Goal: Obtain resource: Download file/media

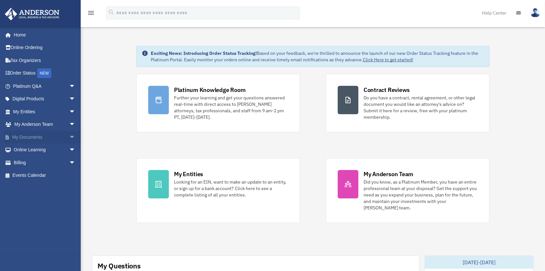
click at [29, 135] on link "My Documents arrow_drop_down" at bounding box center [45, 137] width 81 height 13
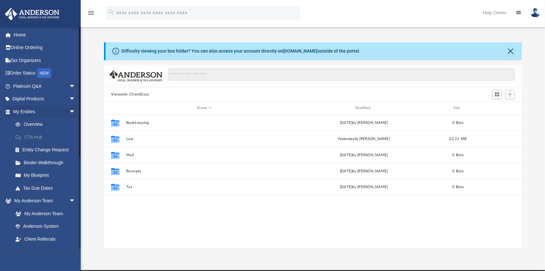
scroll to position [142, 413]
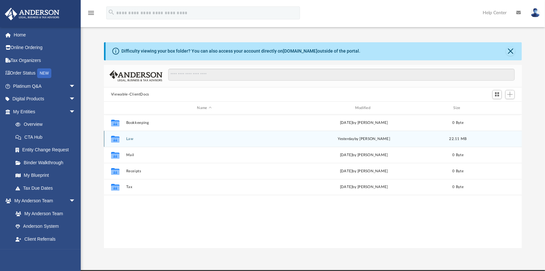
click at [132, 138] on button "Law" at bounding box center [204, 139] width 156 height 4
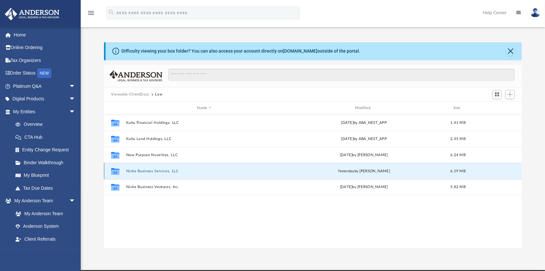
click at [158, 170] on button "Niche Business Services, LLC" at bounding box center [204, 171] width 156 height 4
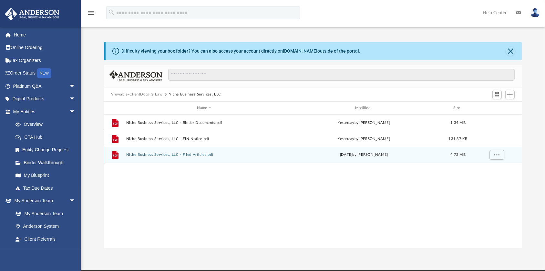
click at [170, 152] on div "File Niche Business Services, LLC - Filed Articles.pdf Thu Sep 25 2025 by Morga…" at bounding box center [312, 155] width 417 height 16
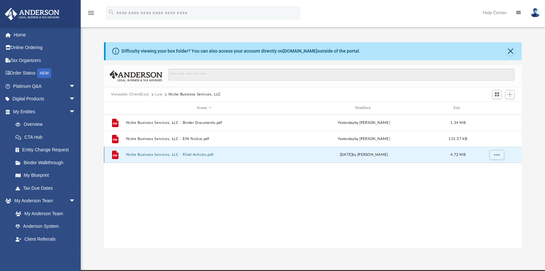
click at [211, 155] on button "Niche Business Services, LLC - Filed Articles.pdf" at bounding box center [204, 155] width 156 height 4
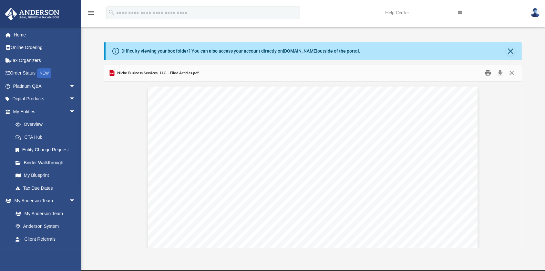
click at [487, 72] on button "Print" at bounding box center [487, 73] width 13 height 10
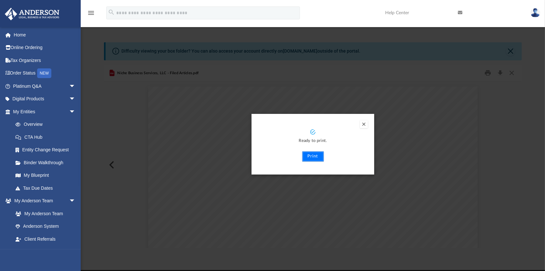
click at [313, 157] on button "Print" at bounding box center [313, 156] width 22 height 10
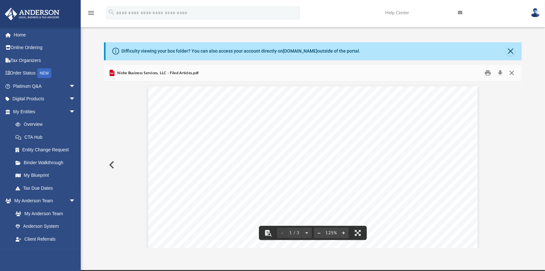
click at [511, 73] on button "Close" at bounding box center [512, 73] width 12 height 10
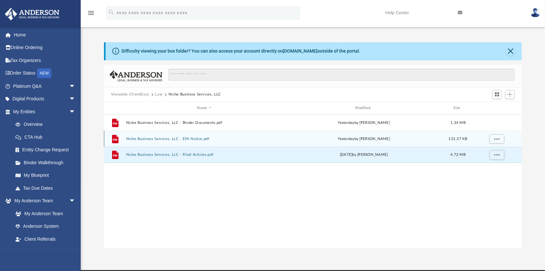
click at [160, 138] on button "Niche Business Services, LLC - EIN Notice.pdf" at bounding box center [204, 139] width 156 height 4
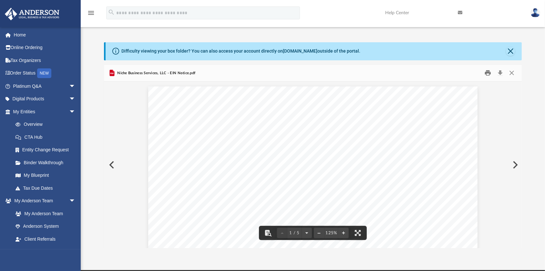
click at [488, 74] on button "Print" at bounding box center [487, 73] width 13 height 10
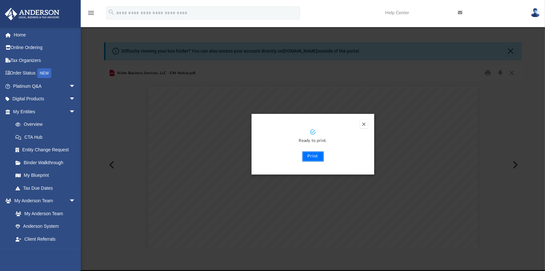
click at [308, 155] on button "Print" at bounding box center [313, 156] width 22 height 10
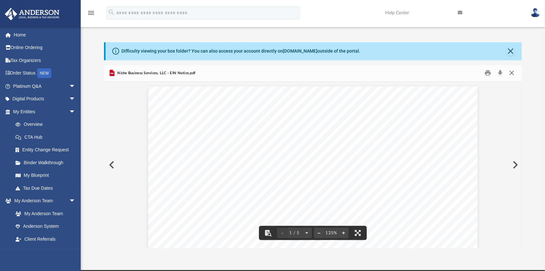
click at [514, 73] on button "Close" at bounding box center [512, 73] width 12 height 10
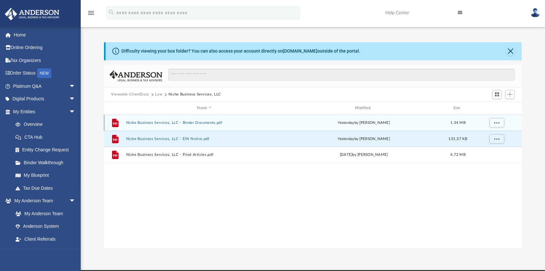
click at [180, 120] on div "File Niche Business Services, LLC - Binder Documents.pdf yesterday by Morgan Wi…" at bounding box center [312, 123] width 417 height 16
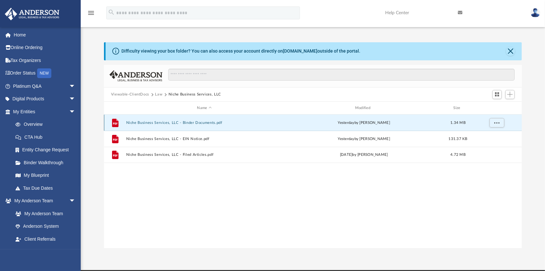
click at [179, 124] on button "Niche Business Services, LLC - Binder Documents.pdf" at bounding box center [204, 123] width 156 height 4
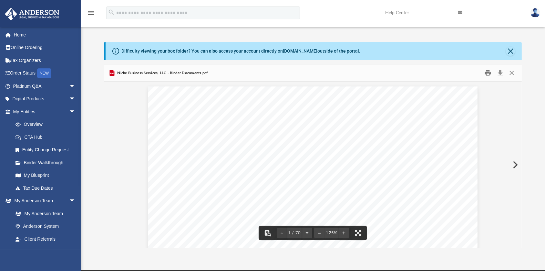
click at [487, 75] on button "Print" at bounding box center [487, 73] width 13 height 10
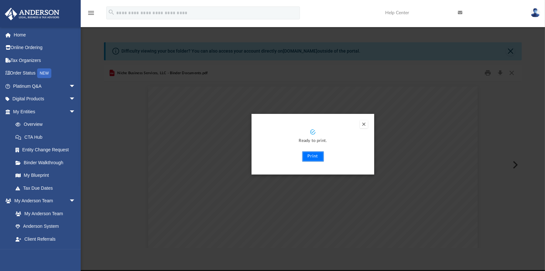
click at [309, 158] on button "Print" at bounding box center [313, 156] width 22 height 10
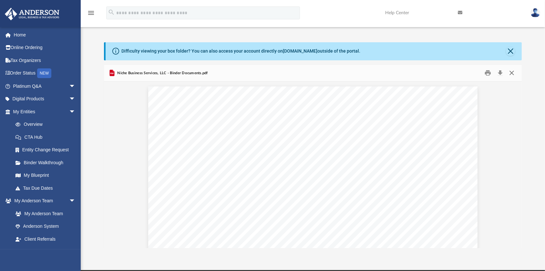
click at [512, 73] on button "Close" at bounding box center [512, 73] width 12 height 10
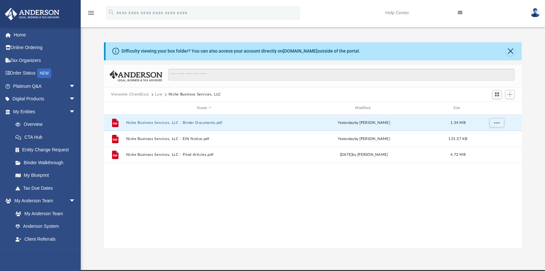
click at [163, 95] on button "Law" at bounding box center [158, 95] width 7 height 6
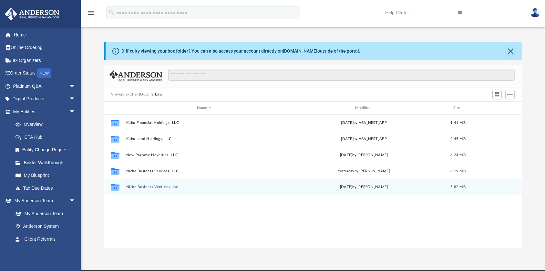
click at [161, 187] on button "Niche Business Ventures, Inc." at bounding box center [204, 187] width 156 height 4
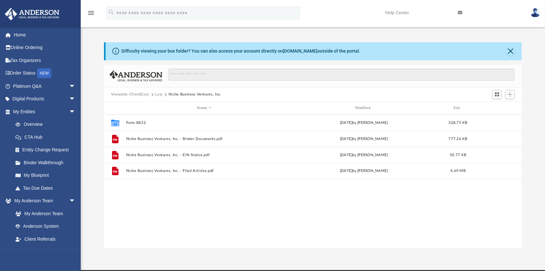
click at [163, 95] on button "Law" at bounding box center [158, 95] width 7 height 6
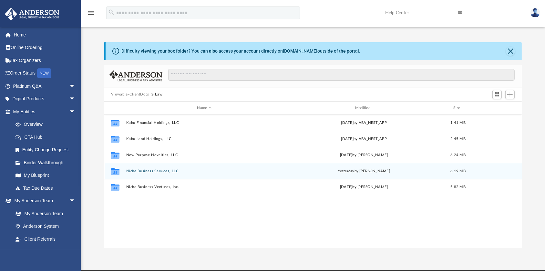
click at [167, 173] on button "Niche Business Services, LLC" at bounding box center [204, 171] width 156 height 4
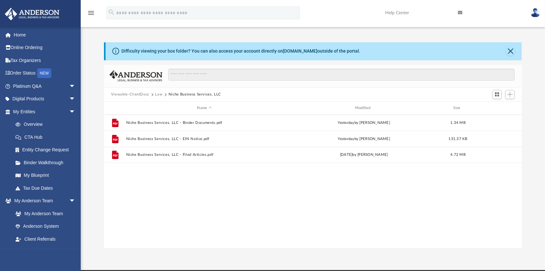
click at [163, 94] on button "Law" at bounding box center [158, 95] width 7 height 6
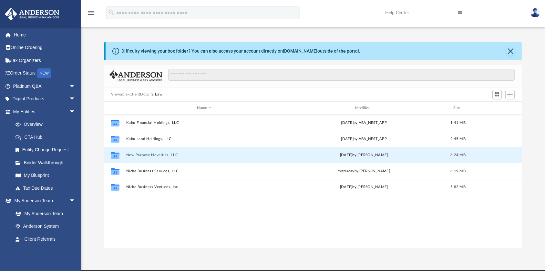
click at [165, 154] on button "New Purpose Novelties, LLC" at bounding box center [204, 155] width 156 height 4
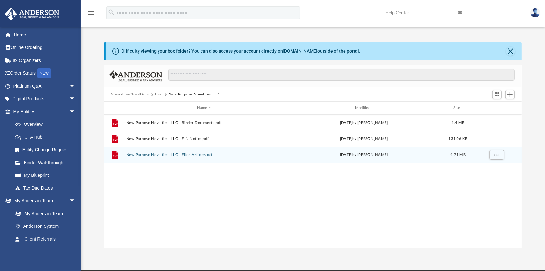
click at [178, 155] on button "New Purpose Novelties, LLC - Filed Articles.pdf" at bounding box center [204, 155] width 156 height 4
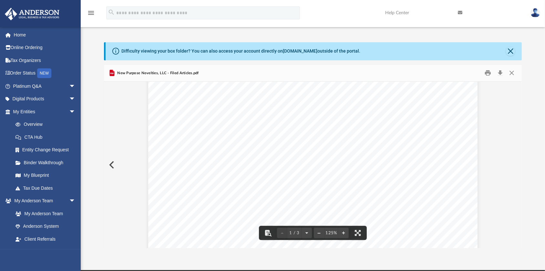
scroll to position [29, 0]
click at [487, 72] on button "Print" at bounding box center [487, 73] width 13 height 10
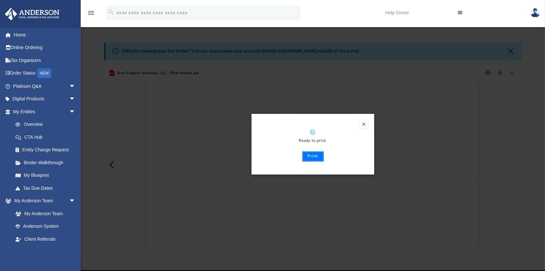
click at [312, 158] on button "Print" at bounding box center [313, 156] width 22 height 10
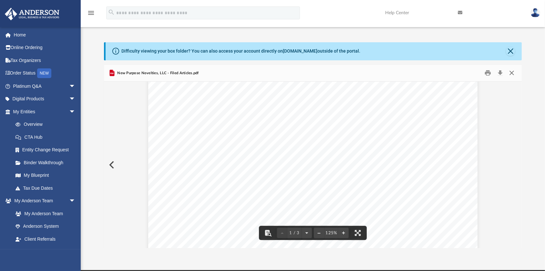
click at [510, 74] on button "Close" at bounding box center [512, 73] width 12 height 10
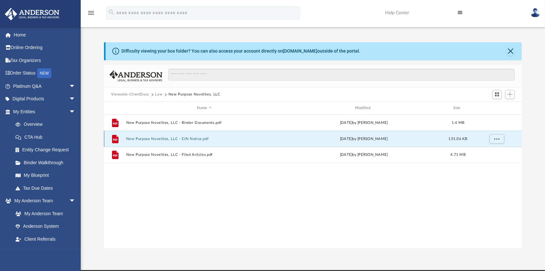
click at [166, 140] on button "New Purpose Novelties, LLC - EIN Notice.pdf" at bounding box center [204, 139] width 156 height 4
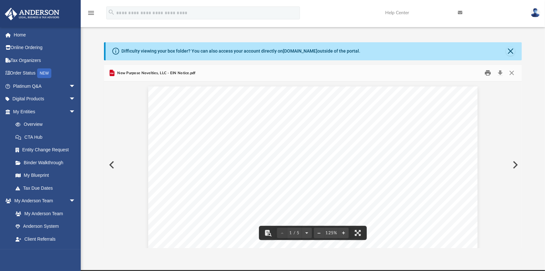
click at [488, 72] on button "Print" at bounding box center [487, 73] width 13 height 10
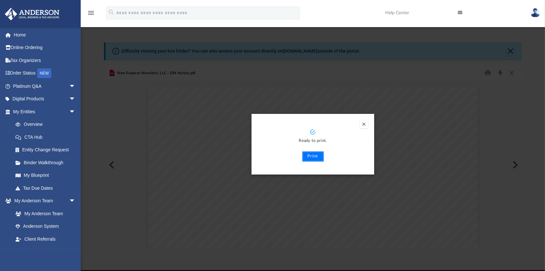
click at [312, 160] on button "Print" at bounding box center [313, 156] width 22 height 10
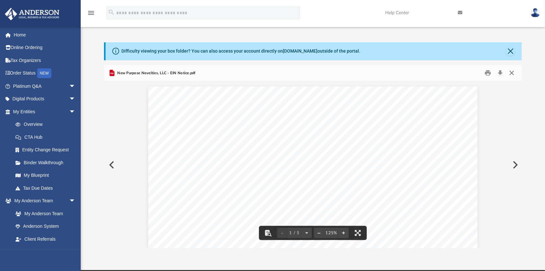
click at [511, 73] on button "Close" at bounding box center [512, 73] width 12 height 10
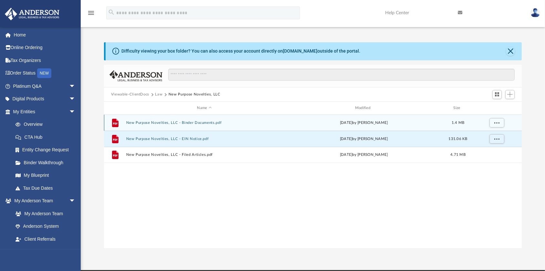
click at [195, 123] on button "New Purpose Novelties, LLC - Binder Documents.pdf" at bounding box center [204, 123] width 156 height 4
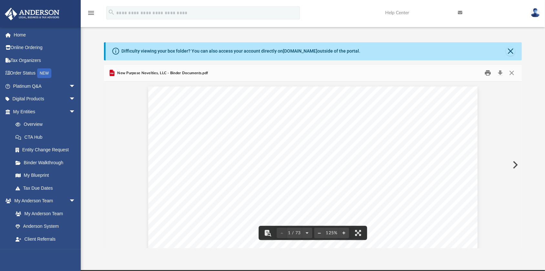
click at [487, 73] on button "Print" at bounding box center [487, 73] width 13 height 10
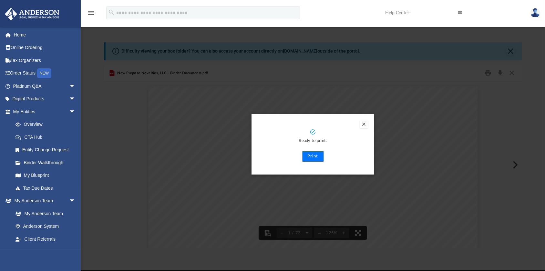
click at [309, 157] on button "Print" at bounding box center [313, 156] width 22 height 10
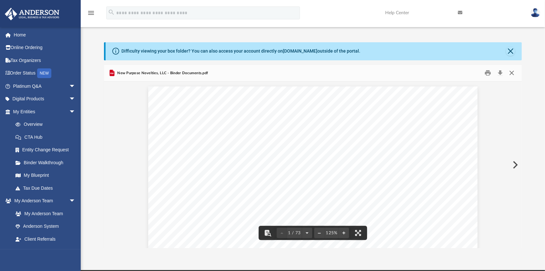
click at [513, 74] on button "Close" at bounding box center [512, 73] width 12 height 10
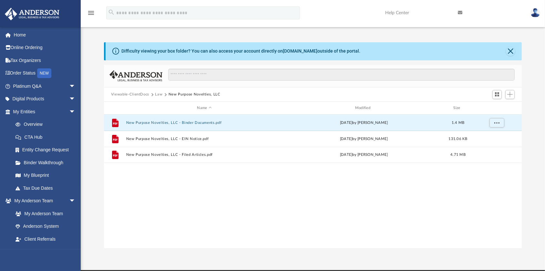
click at [163, 94] on button "Law" at bounding box center [158, 95] width 7 height 6
